Goal: Find specific page/section: Find specific page/section

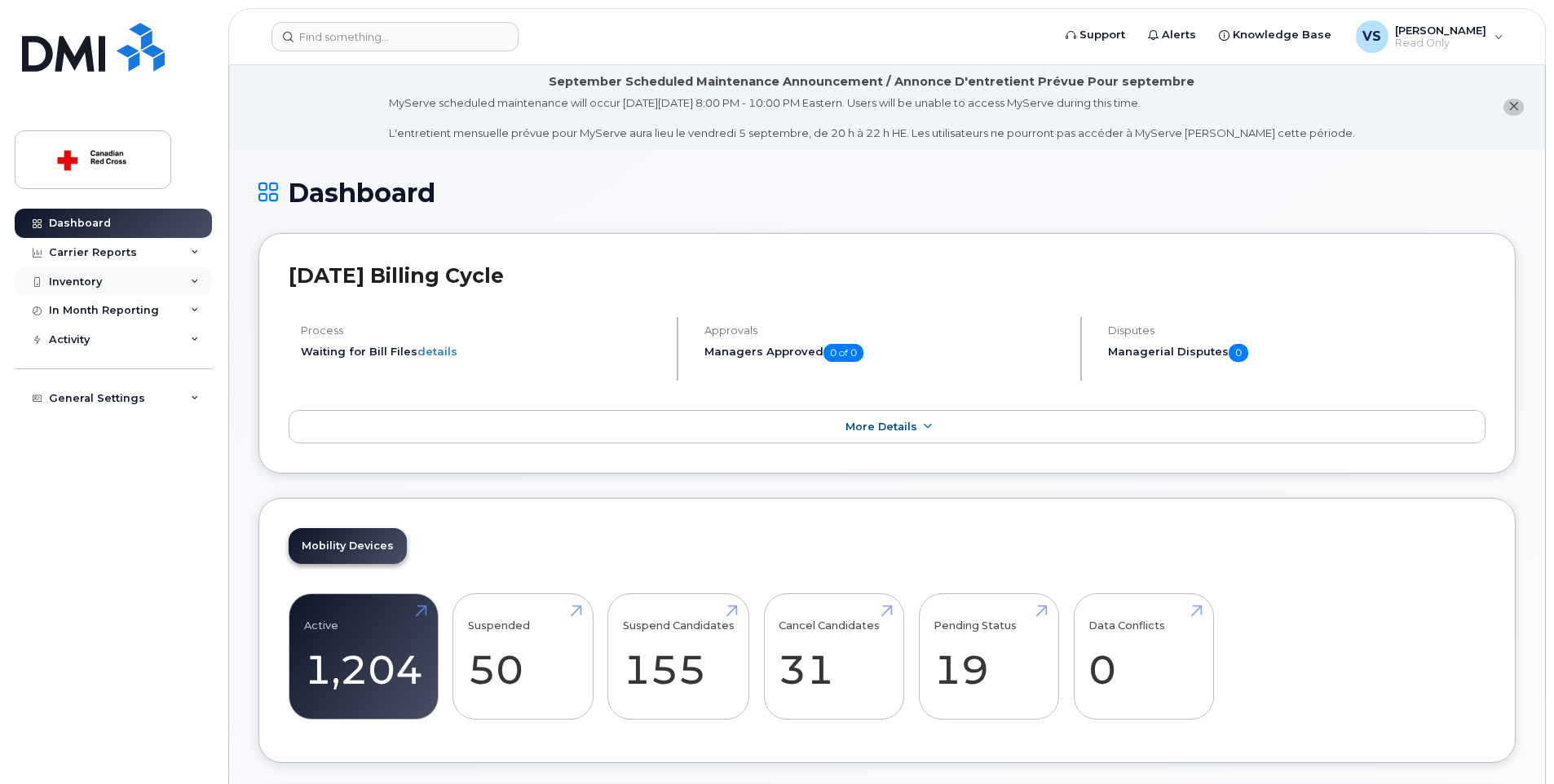
click at [123, 281] on div "Inventory" at bounding box center [113, 282] width 197 height 29
click at [141, 308] on div "Mobility Devices" at bounding box center [102, 311] width 92 height 15
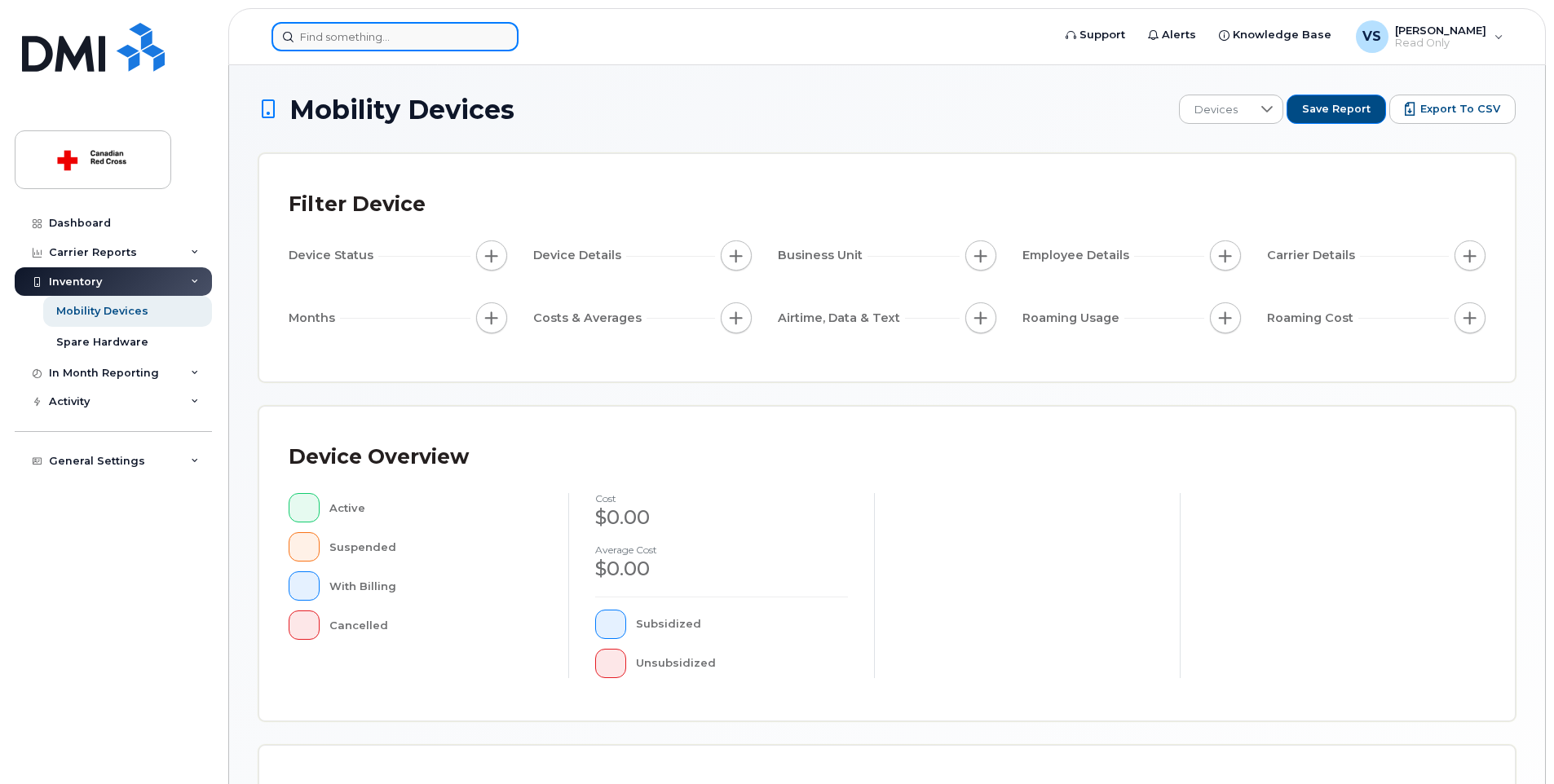
click at [412, 36] on input at bounding box center [395, 37] width 247 height 29
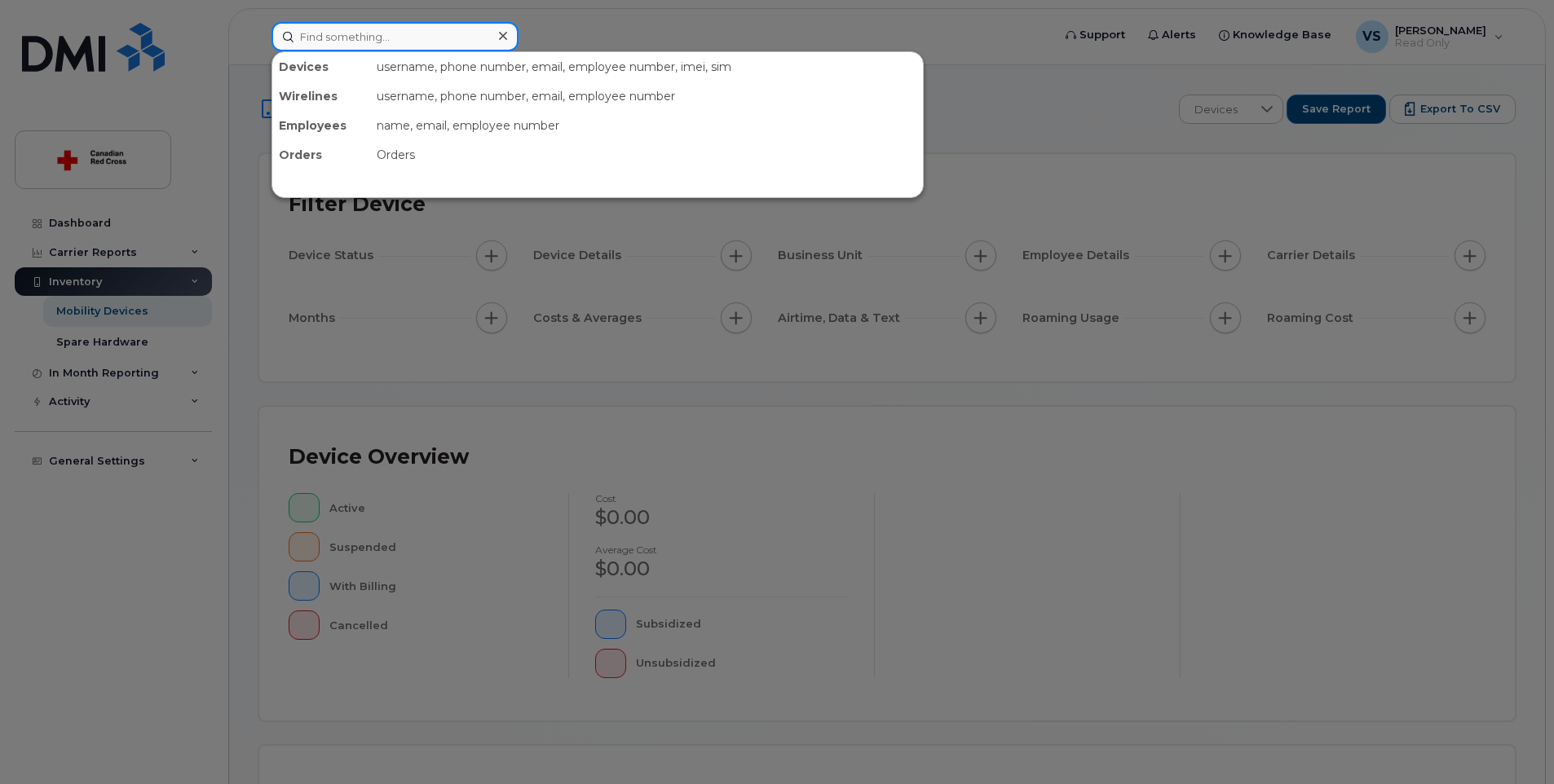
paste input "M7261CC4PP"
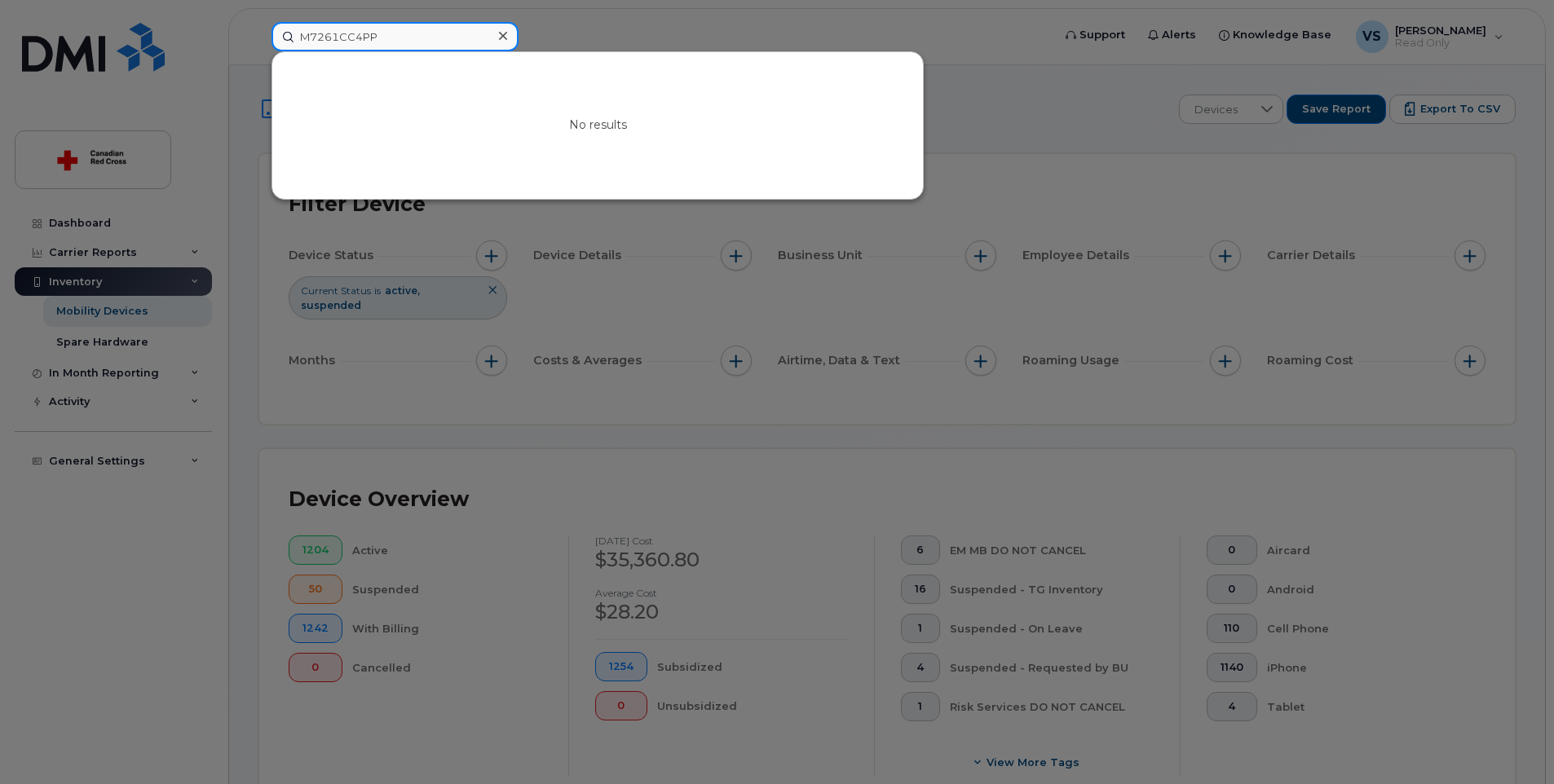
click at [412, 36] on input "M7261CC4PP" at bounding box center [395, 37] width 247 height 29
drag, startPoint x: 400, startPoint y: 35, endPoint x: 259, endPoint y: 32, distance: 141.0
click at [259, 32] on div "M7261CC4PP No results" at bounding box center [656, 37] width 796 height 29
paste input "[PERSON_NAME]"
click at [105, 554] on div at bounding box center [777, 392] width 1554 height 784
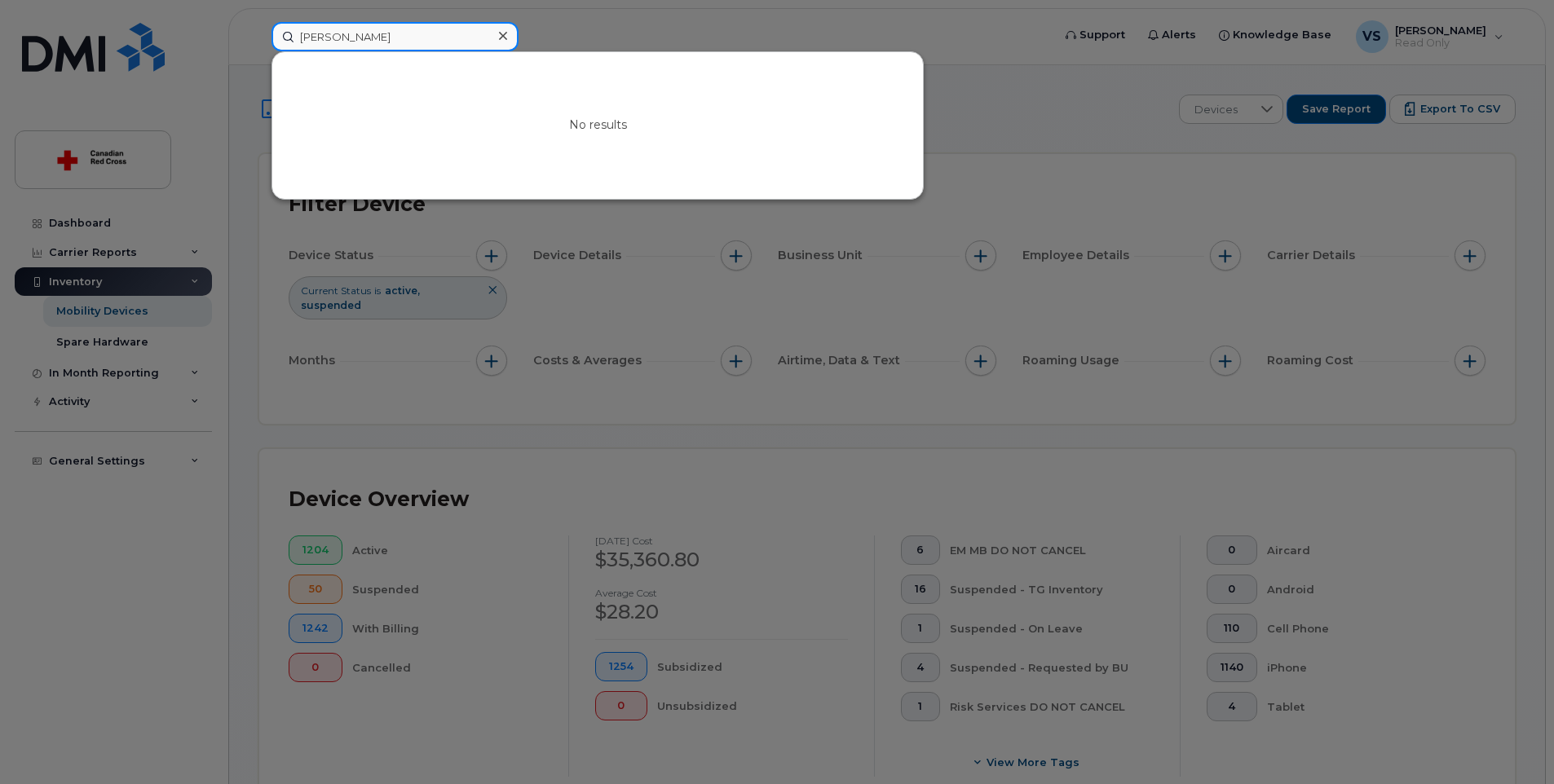
drag, startPoint x: 421, startPoint y: 42, endPoint x: 285, endPoint y: 25, distance: 137.1
click at [258, 22] on div "[PERSON_NAME] No results" at bounding box center [656, 37] width 796 height 29
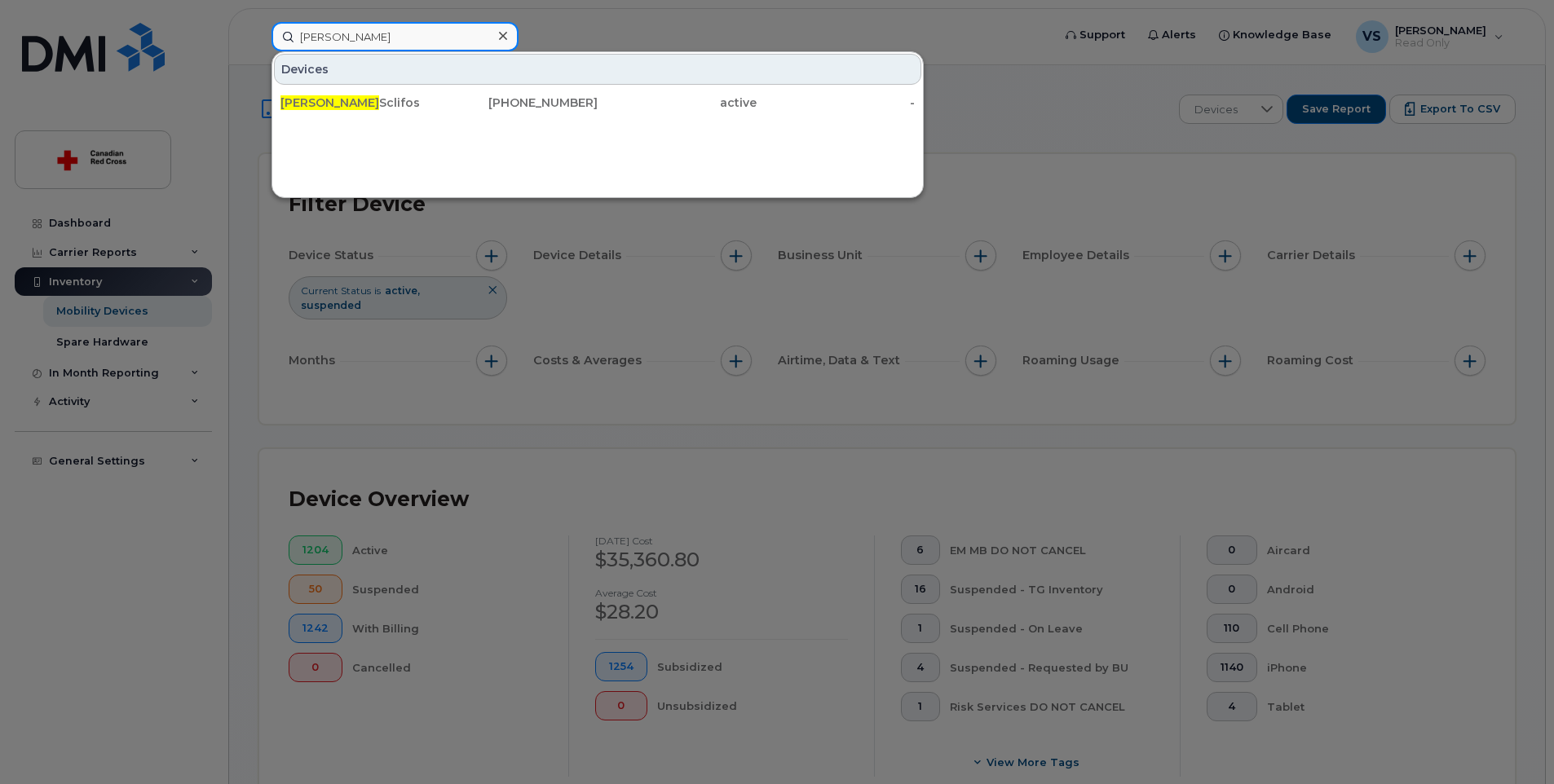
type input "[PERSON_NAME]"
